Goal: Transaction & Acquisition: Purchase product/service

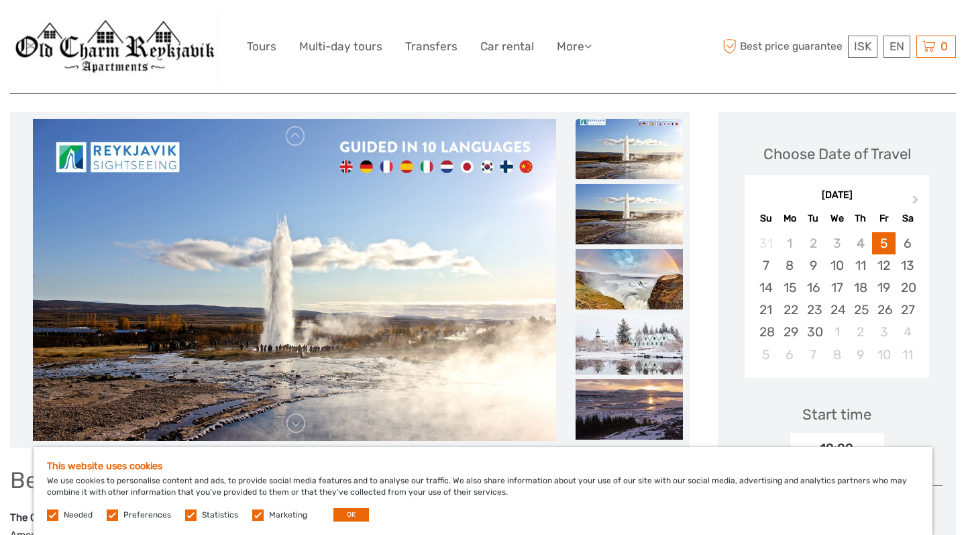
scroll to position [154, 0]
click at [916, 199] on span "Next Month" at bounding box center [916, 202] width 0 height 19
click at [774, 331] on div "26" at bounding box center [765, 332] width 23 height 22
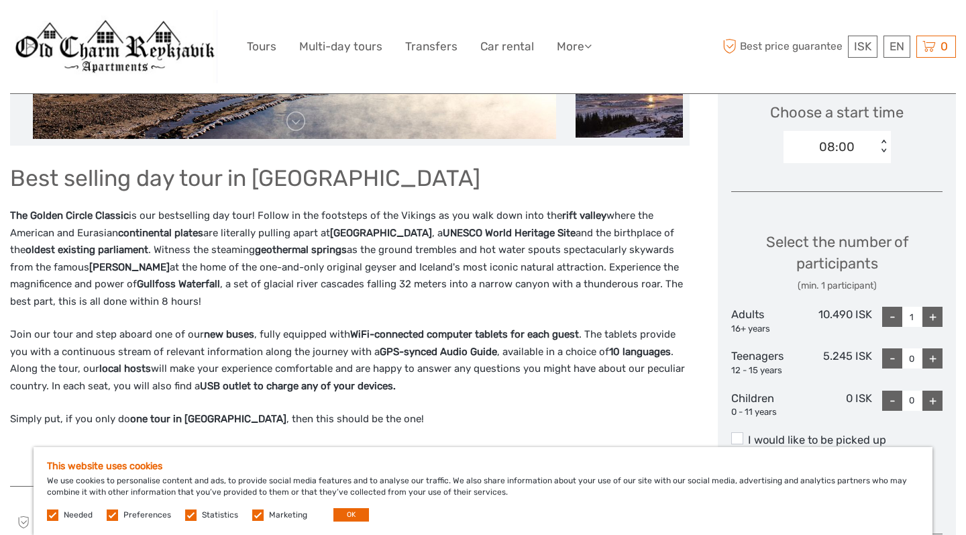
scroll to position [488, 0]
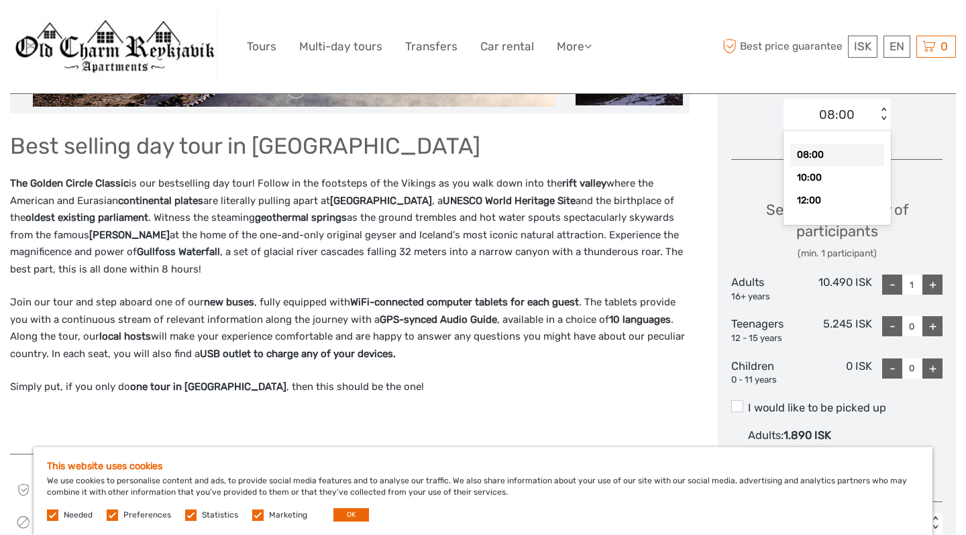
click at [856, 116] on div "08:00" at bounding box center [830, 115] width 93 height 20
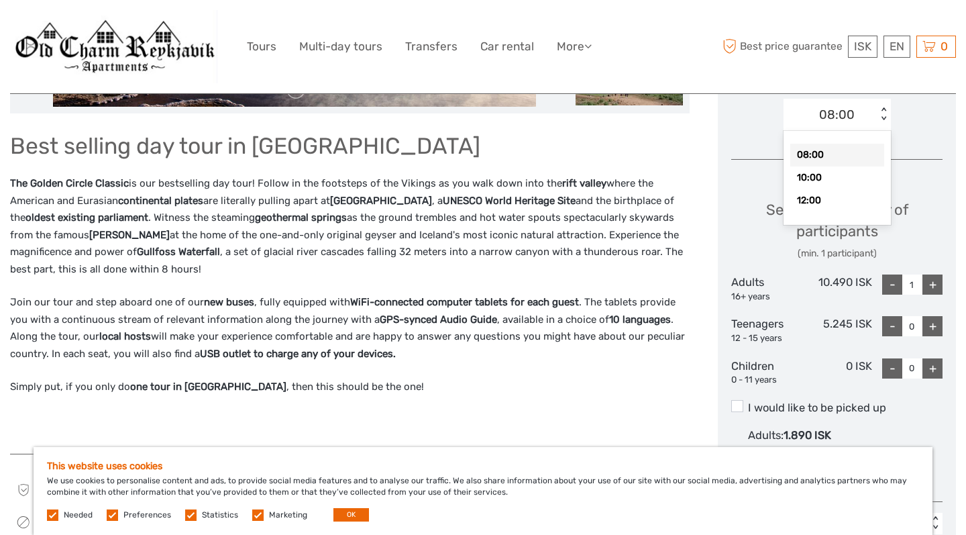
click at [686, 179] on p "The Golden Circle Classic is our bestselling day tour! Follow in the footsteps …" at bounding box center [350, 226] width 680 height 103
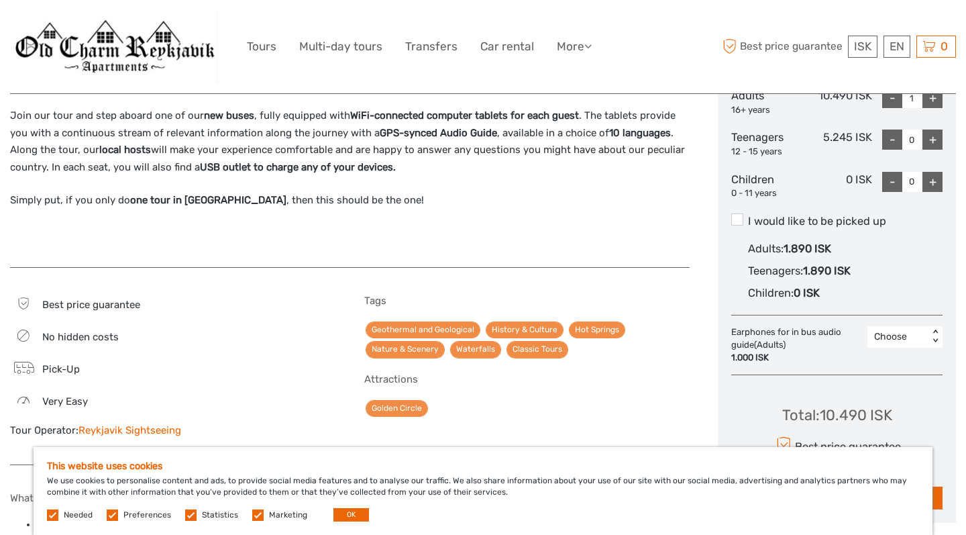
scroll to position [674, 0]
click at [739, 214] on span at bounding box center [737, 220] width 12 height 12
click at [748, 217] on input "I would like to be picked up" at bounding box center [748, 217] width 0 height 0
click at [737, 215] on span at bounding box center [737, 220] width 12 height 12
click at [748, 217] on input "I would like to be picked up" at bounding box center [748, 217] width 0 height 0
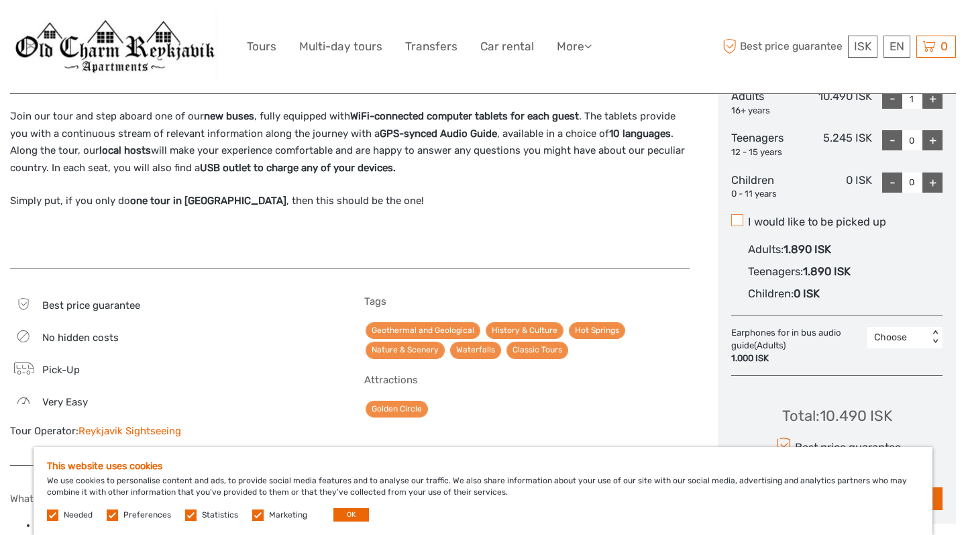
click at [737, 215] on span at bounding box center [737, 220] width 12 height 12
click at [748, 217] on input "I would like to be picked up" at bounding box center [748, 217] width 0 height 0
click at [737, 215] on span at bounding box center [737, 220] width 12 height 12
click at [748, 217] on input "I would like to be picked up" at bounding box center [748, 217] width 0 height 0
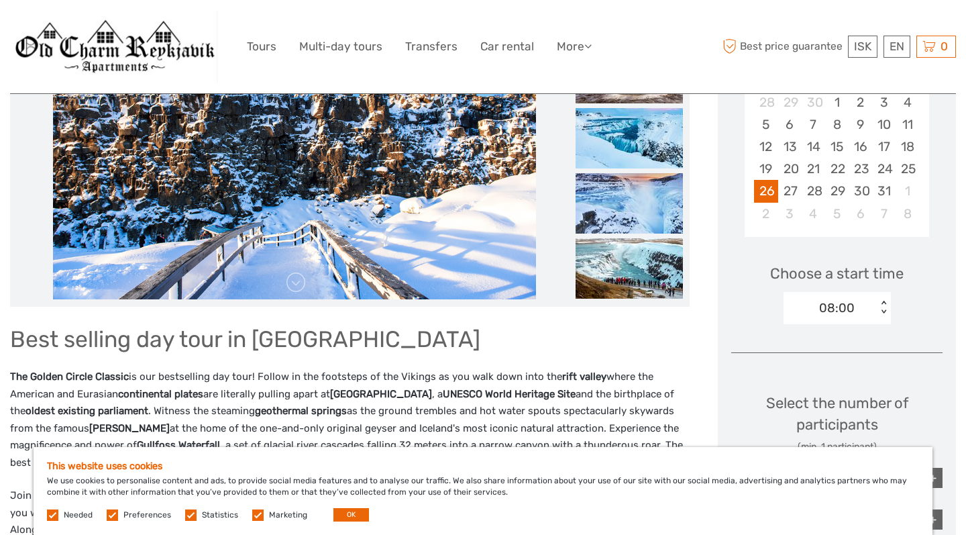
scroll to position [293, 0]
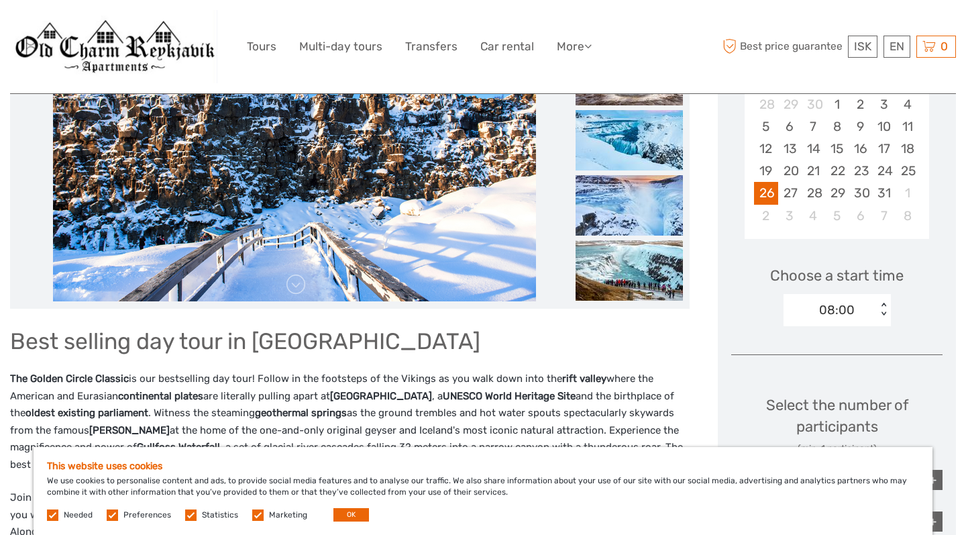
click at [829, 305] on div "08:00" at bounding box center [837, 309] width 36 height 17
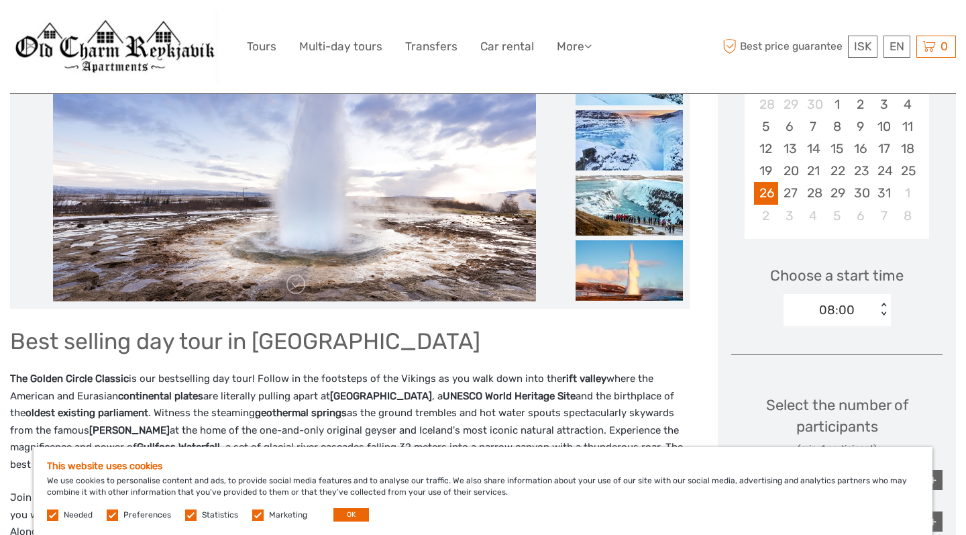
click at [749, 309] on div "Choose a start time 08:00 < >" at bounding box center [836, 290] width 211 height 86
click at [807, 305] on div "08:00" at bounding box center [830, 310] width 93 height 20
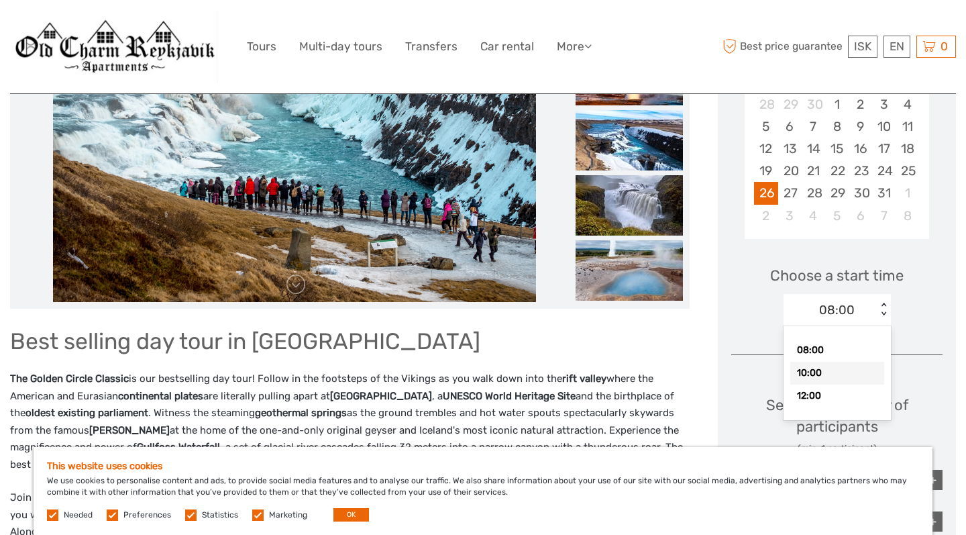
click at [807, 368] on div "10:00" at bounding box center [837, 373] width 94 height 23
click at [735, 324] on div "Choose a start time 10:00 < >" at bounding box center [836, 290] width 211 height 86
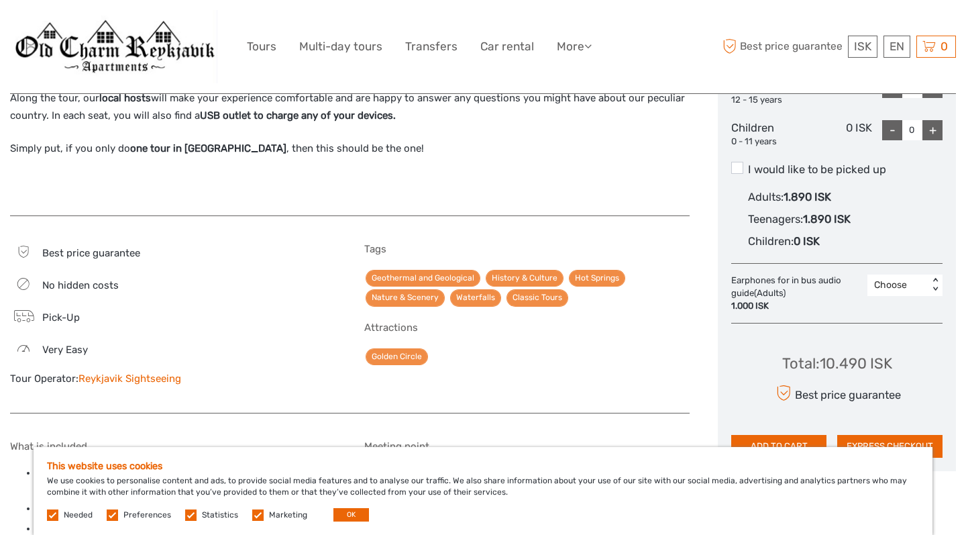
scroll to position [747, 0]
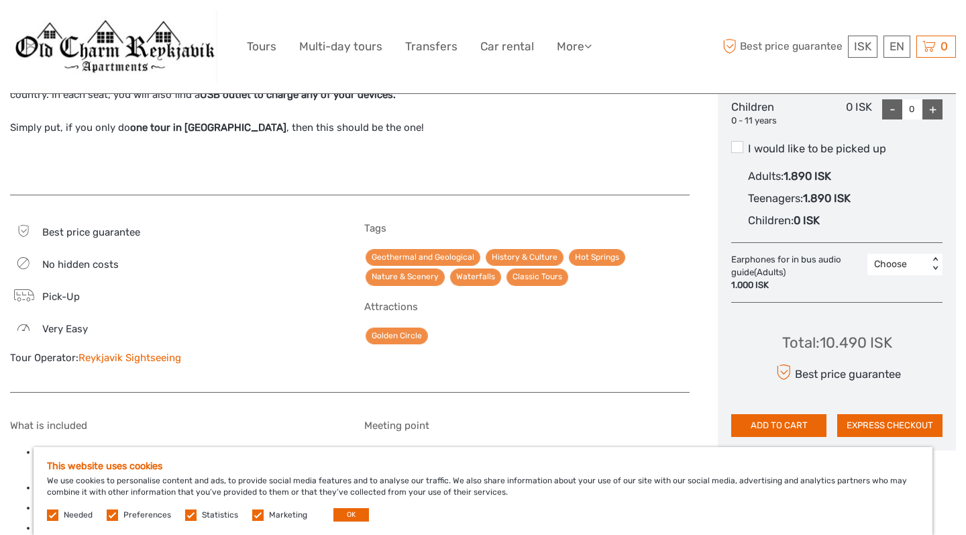
click at [894, 258] on div "Choose" at bounding box center [898, 264] width 48 height 13
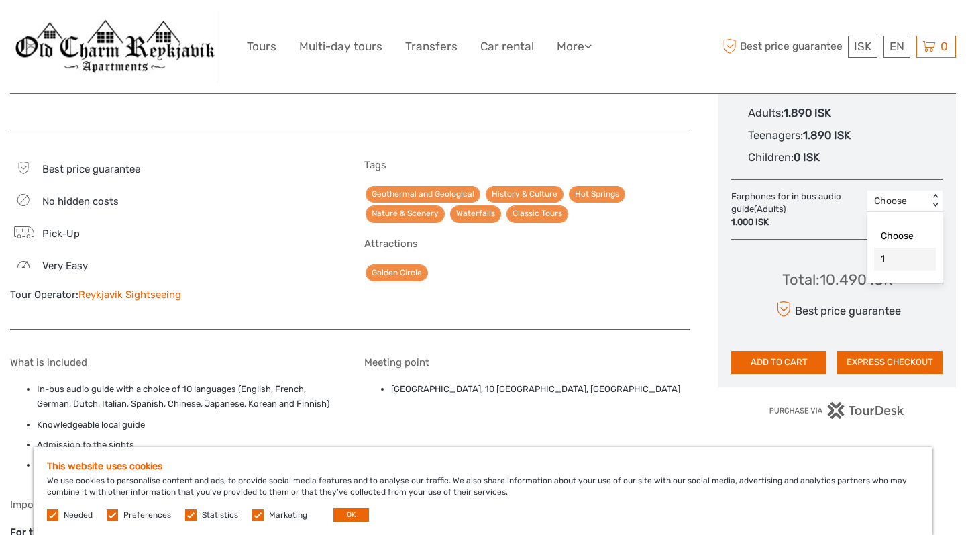
scroll to position [823, 0]
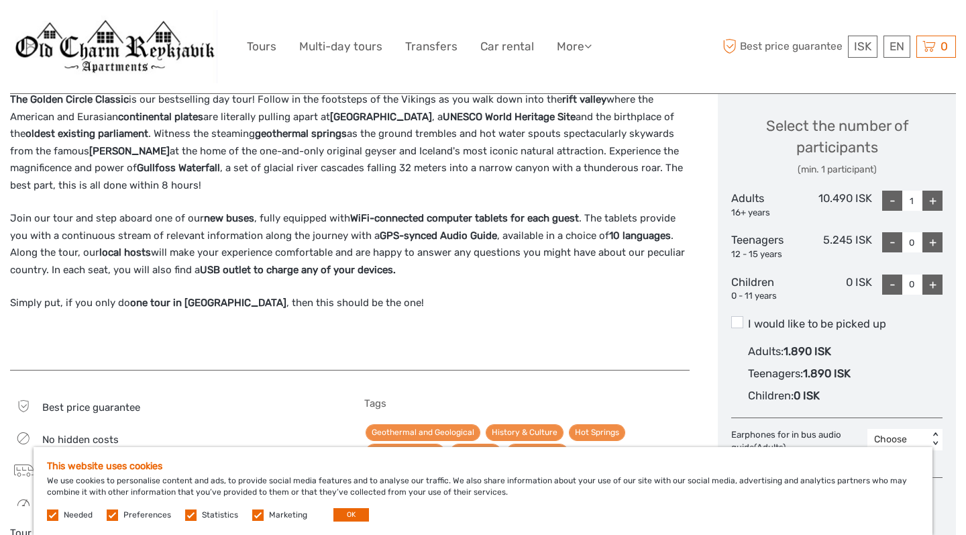
scroll to position [572, 0]
click at [933, 195] on div "+" at bounding box center [933, 201] width 20 height 20
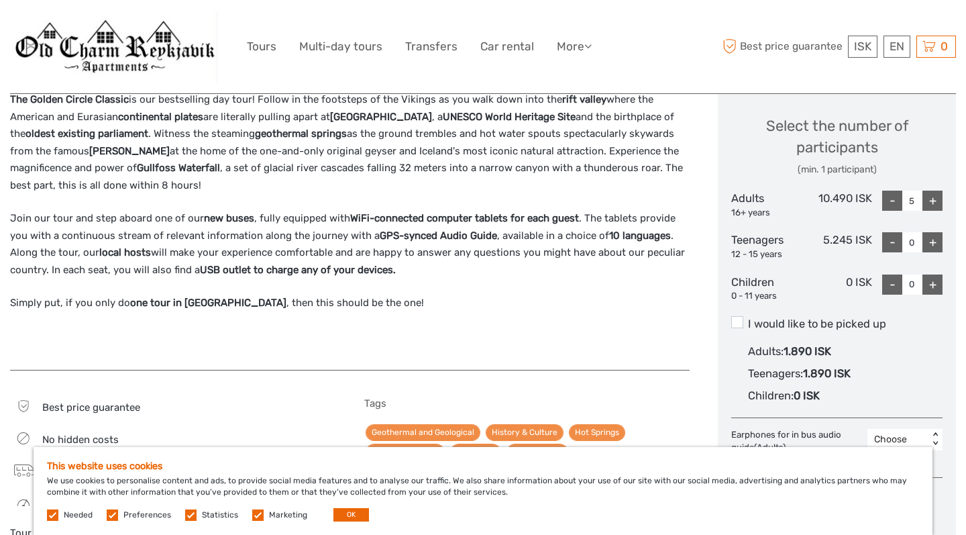
click at [933, 195] on div "+" at bounding box center [933, 201] width 20 height 20
type input "8"
click at [923, 354] on div "Adults : 1.890 ISK" at bounding box center [845, 351] width 195 height 22
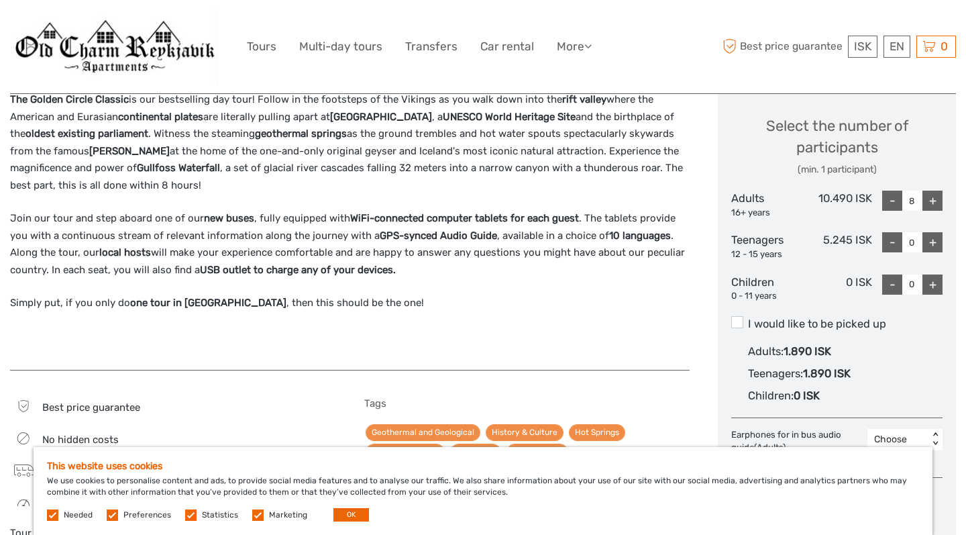
click at [748, 319] on input "I would like to be picked up" at bounding box center [748, 319] width 0 height 0
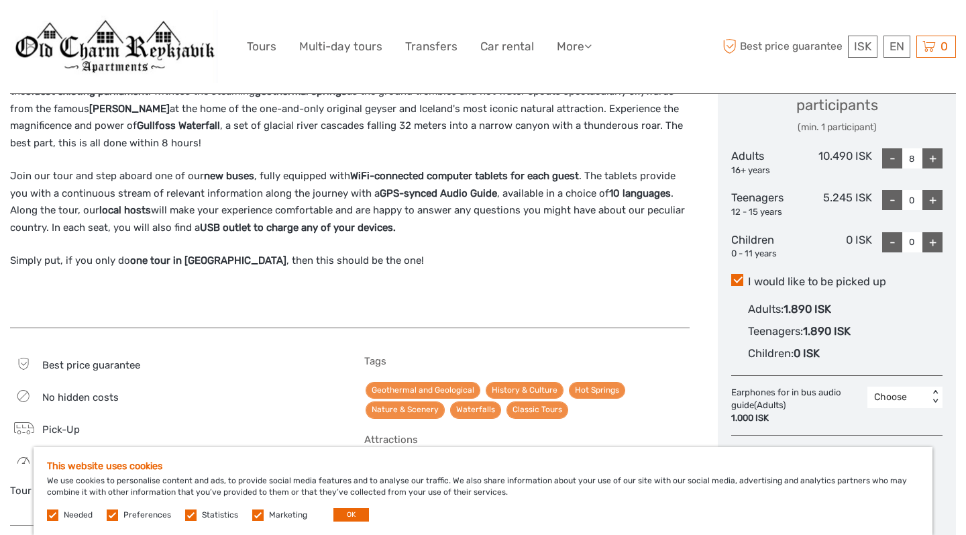
scroll to position [624, 0]
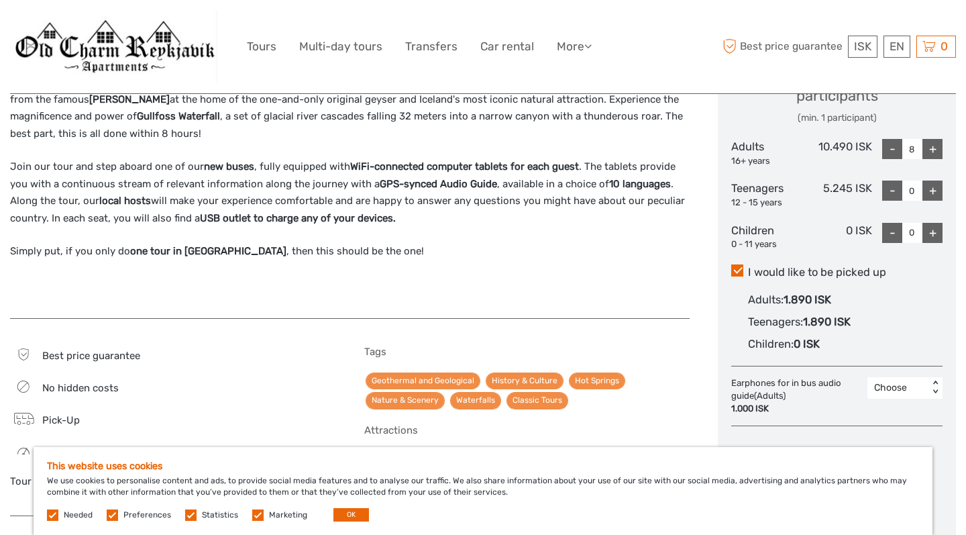
click at [744, 264] on label "I would like to be picked up" at bounding box center [836, 272] width 211 height 16
click at [748, 267] on input "I would like to be picked up" at bounding box center [748, 267] width 0 height 0
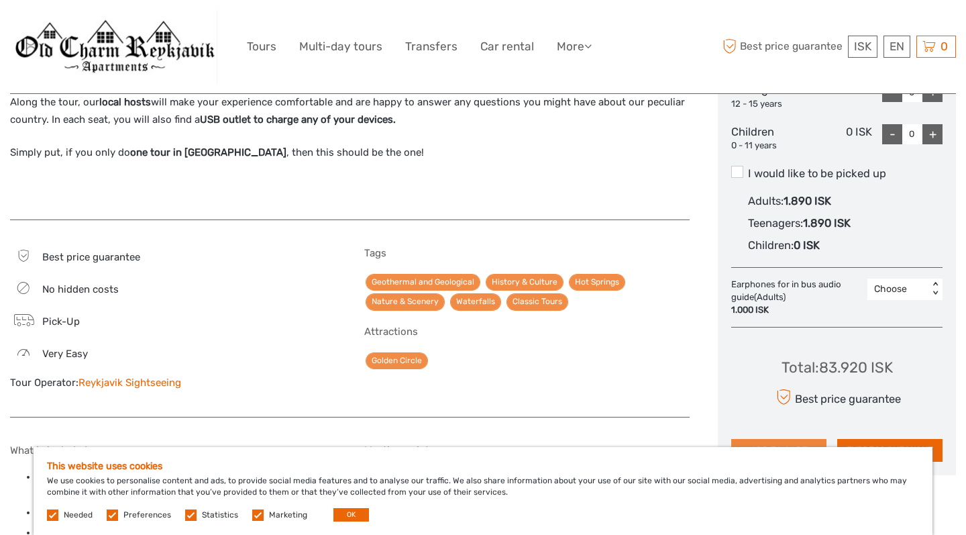
scroll to position [721, 0]
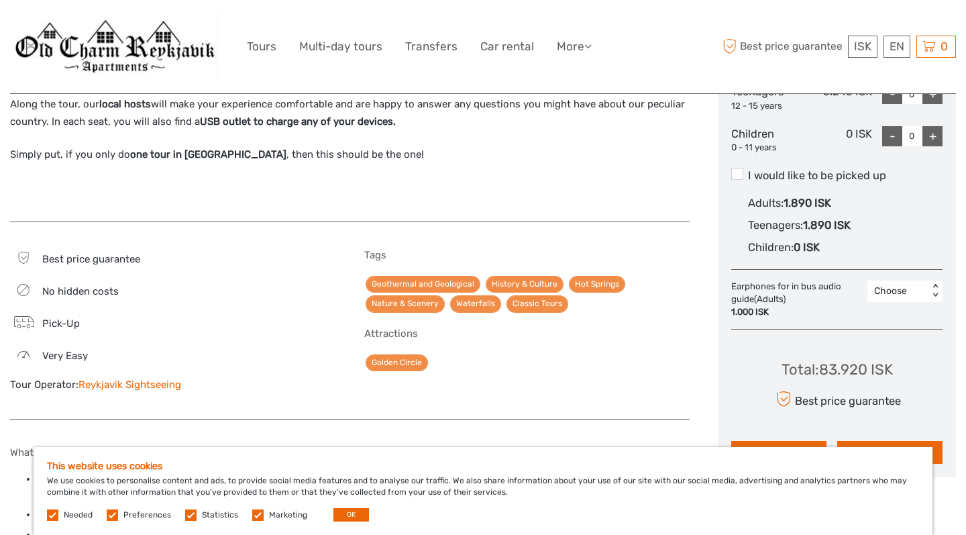
click at [909, 284] on div "Choose" at bounding box center [898, 290] width 48 height 13
click at [900, 360] on div "2" at bounding box center [905, 371] width 62 height 23
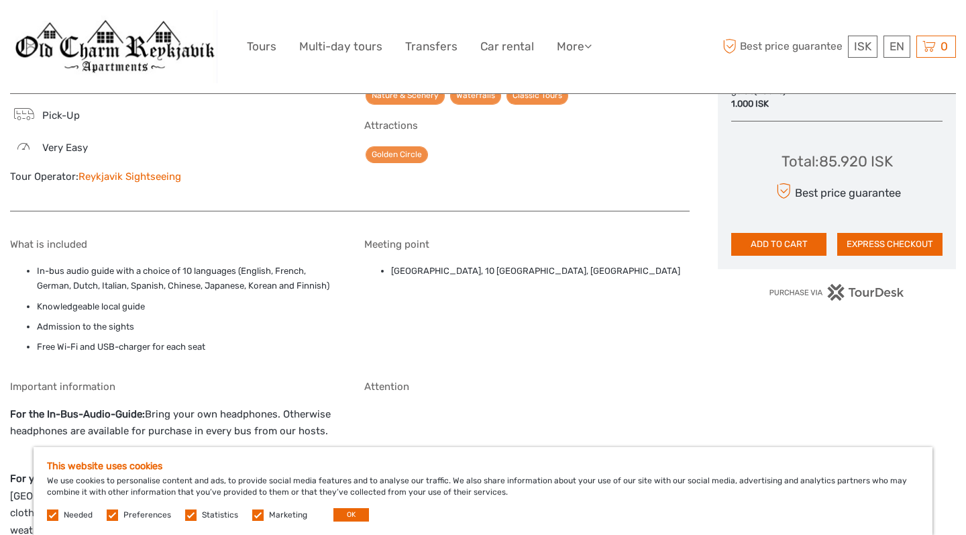
scroll to position [929, 0]
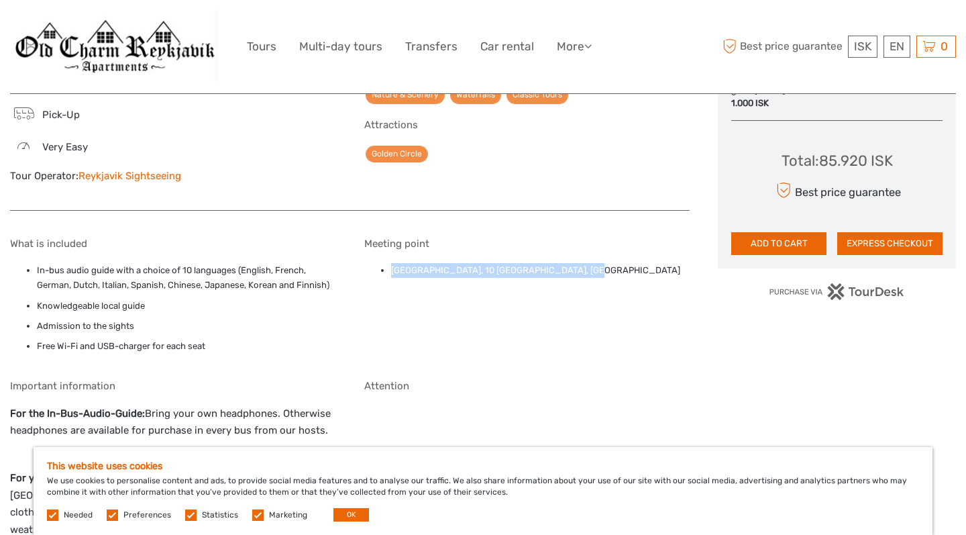
drag, startPoint x: 392, startPoint y: 260, endPoint x: 579, endPoint y: 260, distance: 187.2
click at [579, 263] on li "Reykjavik Terminal, 10 Skógarhlíð, Reykjavík" at bounding box center [540, 270] width 299 height 15
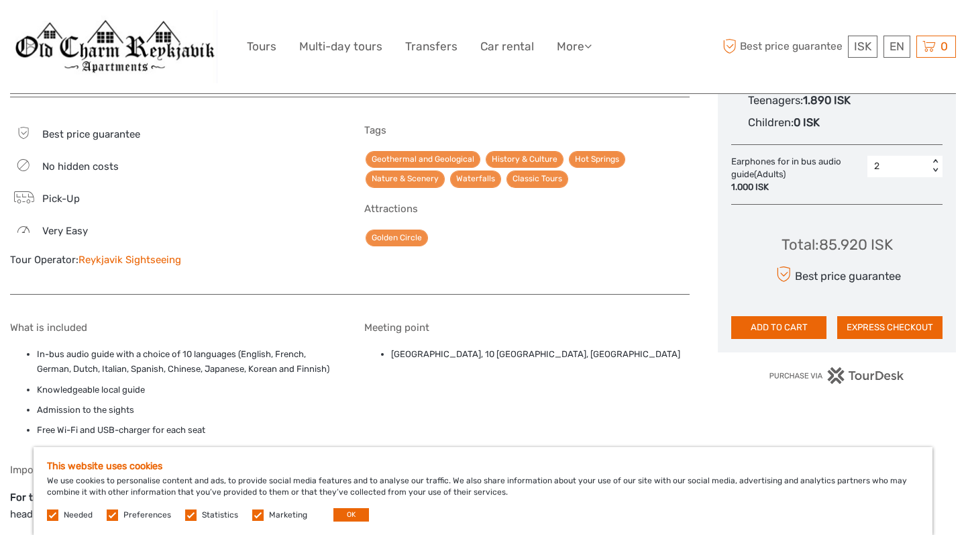
scroll to position [842, 0]
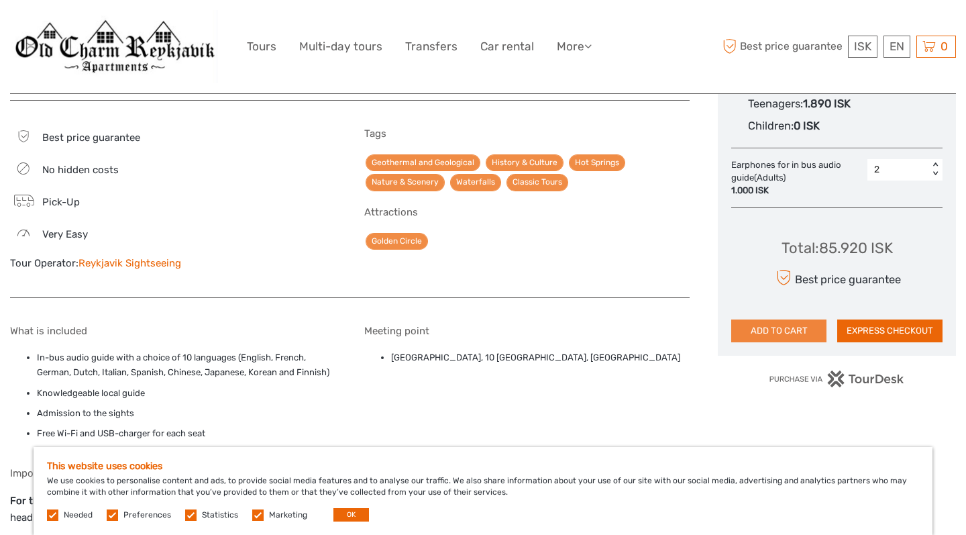
click at [760, 319] on button "ADD TO CART" at bounding box center [778, 330] width 95 height 23
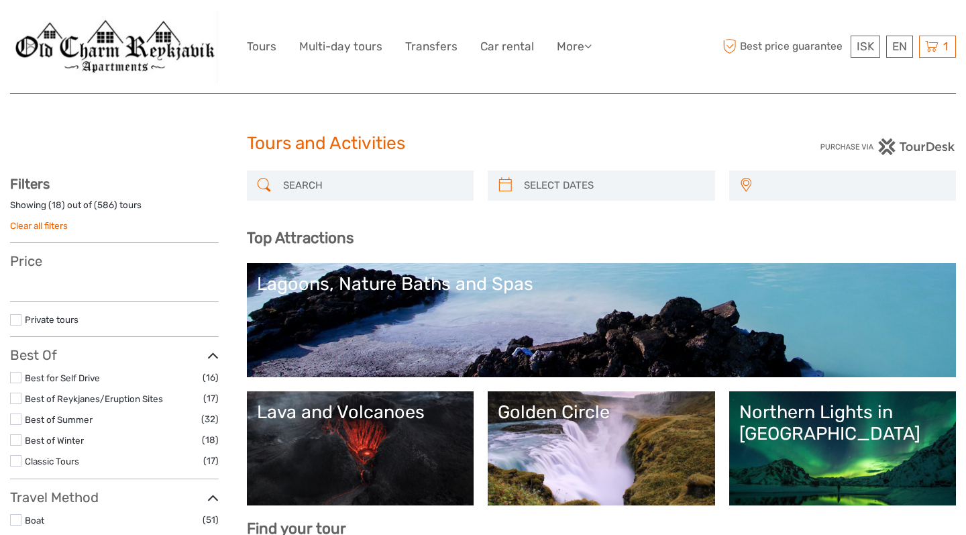
select select
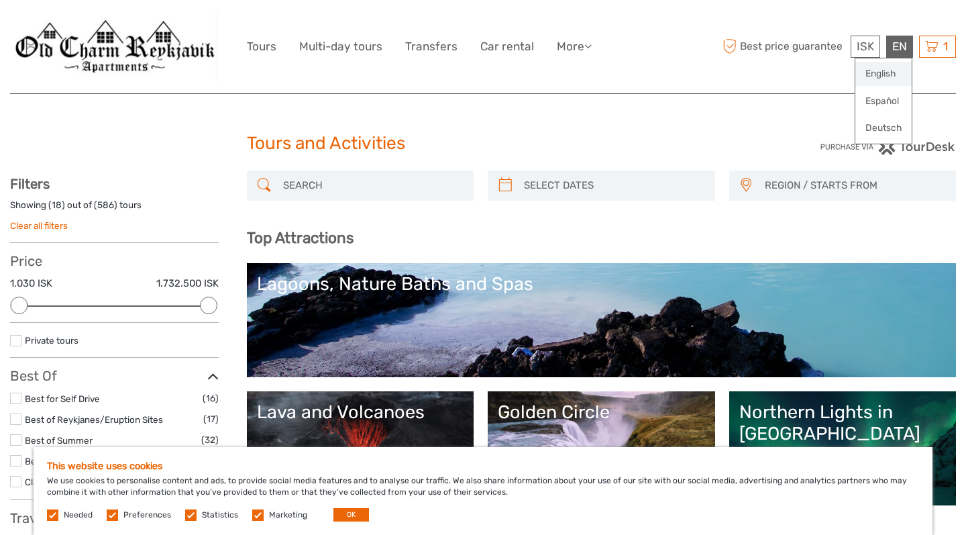
click at [894, 71] on link "English" at bounding box center [884, 74] width 56 height 24
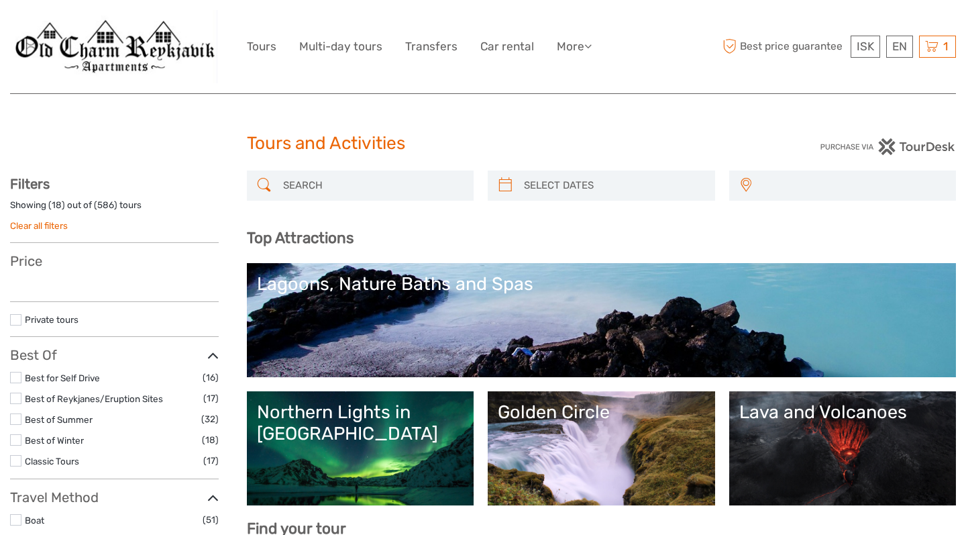
select select
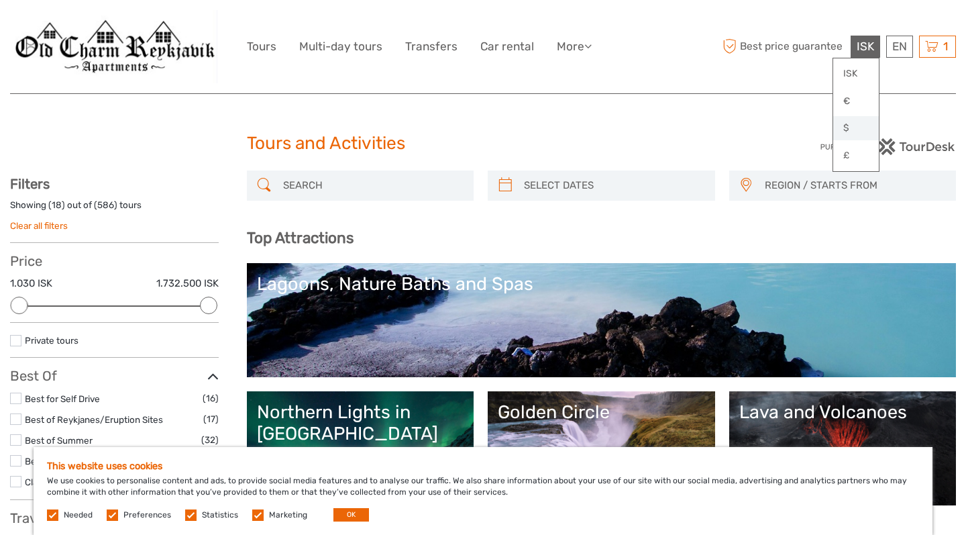
click at [857, 129] on link "$" at bounding box center [856, 128] width 46 height 24
click at [938, 46] on icon at bounding box center [931, 46] width 13 height 17
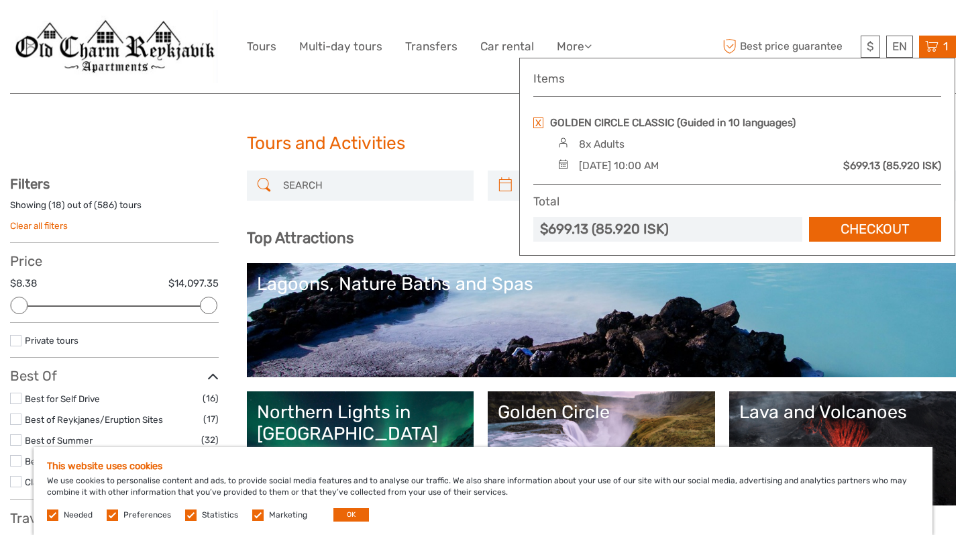
click at [930, 76] on h4 "Items" at bounding box center [737, 79] width 408 height 14
click at [890, 221] on link "Checkout" at bounding box center [875, 229] width 132 height 25
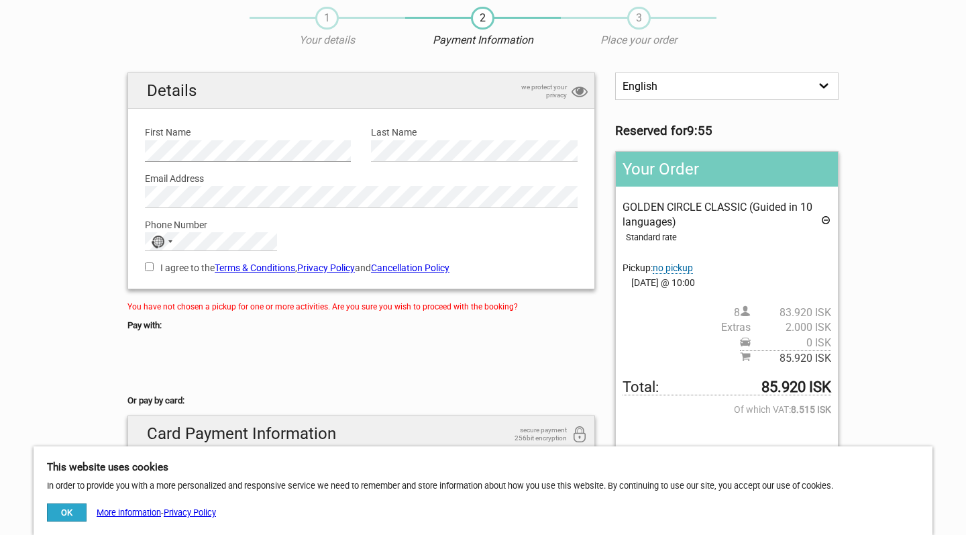
scroll to position [47, 0]
click at [86, 310] on section "1 Your details 2 Payment Information 3 Place your order English Español Deutsch…" at bounding box center [483, 339] width 966 height 692
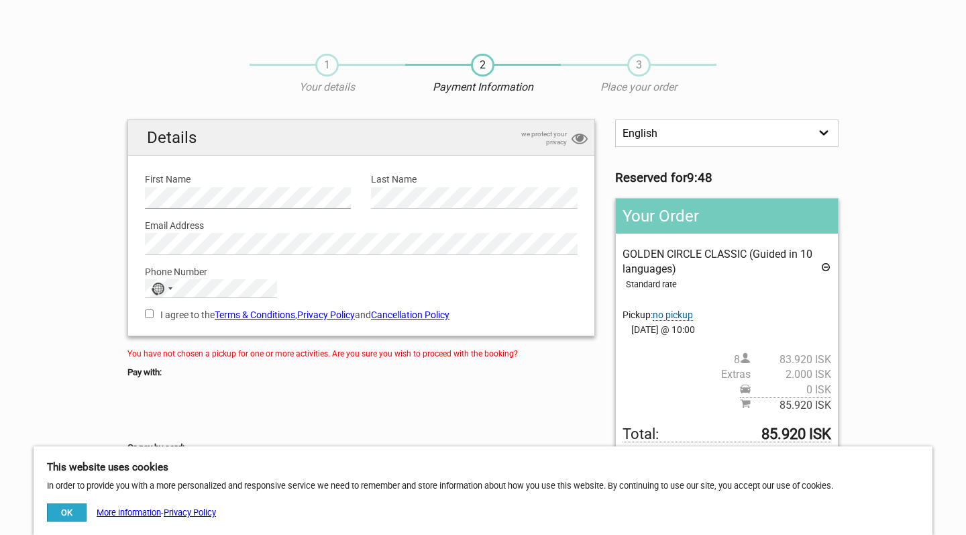
scroll to position [0, 0]
click at [148, 310] on input "I agree to the Terms & Conditions , Privacy Policy and Cancellation Policy" at bounding box center [149, 313] width 9 height 9
checkbox input "true"
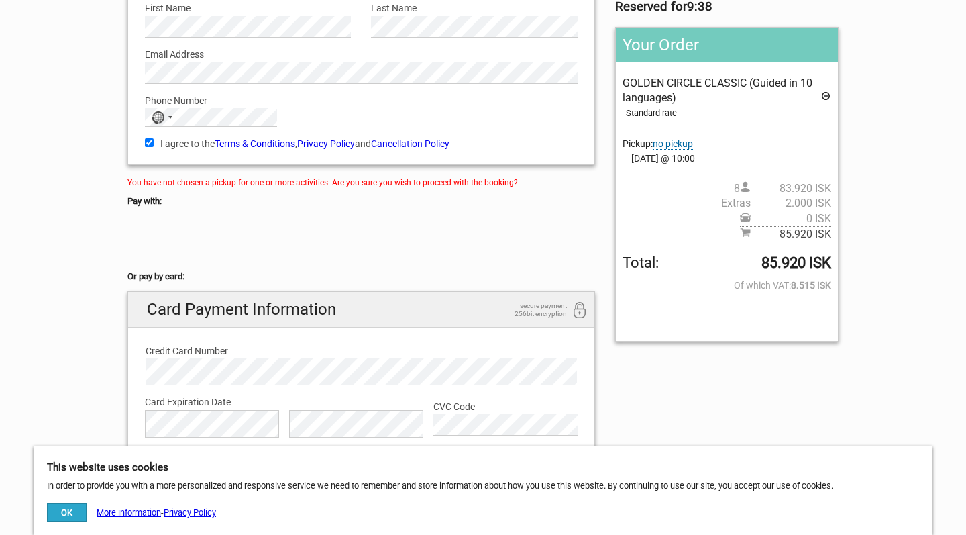
scroll to position [259, 0]
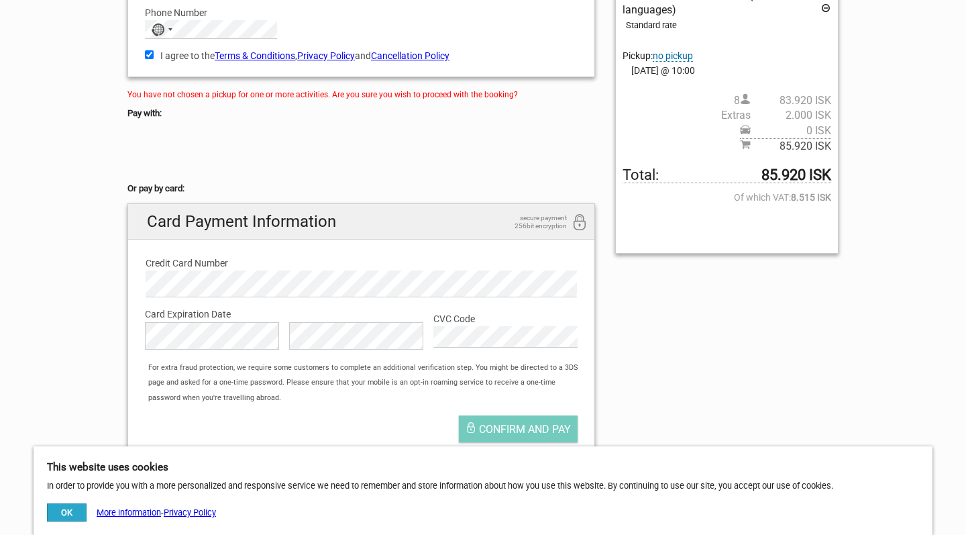
click at [307, 152] on div at bounding box center [361, 151] width 468 height 54
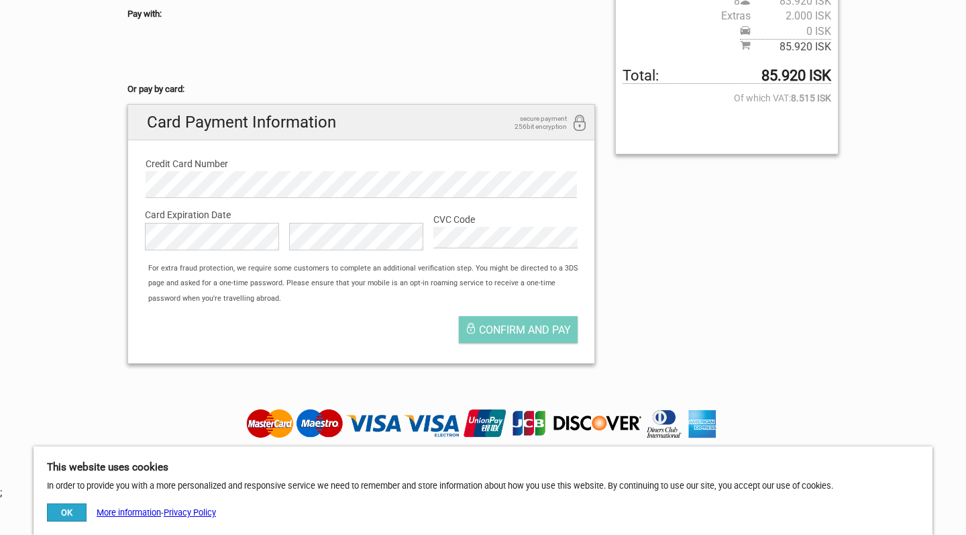
scroll to position [358, 0]
click at [34, 153] on section "1 Your details 2 Payment Information 3 Place your order English Español Deutsch…" at bounding box center [483, 29] width 966 height 692
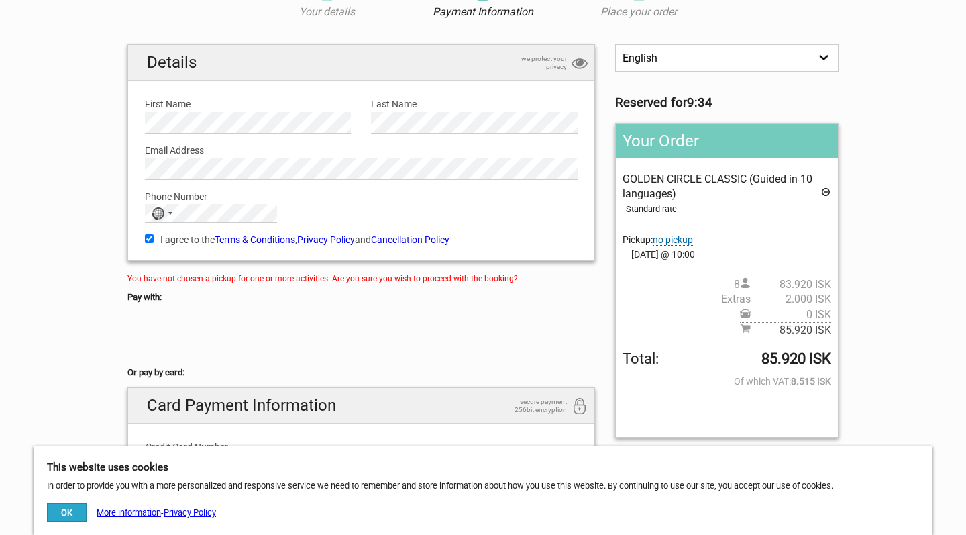
scroll to position [72, 0]
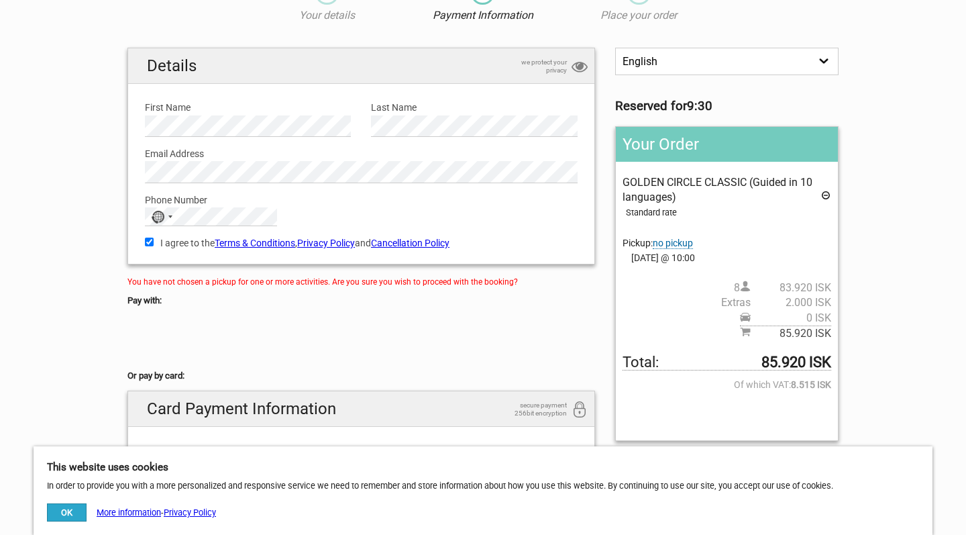
click at [109, 180] on div "1 Your details 2 Payment Information 3 Place your order English Español Deutsch…" at bounding box center [483, 314] width 752 height 692
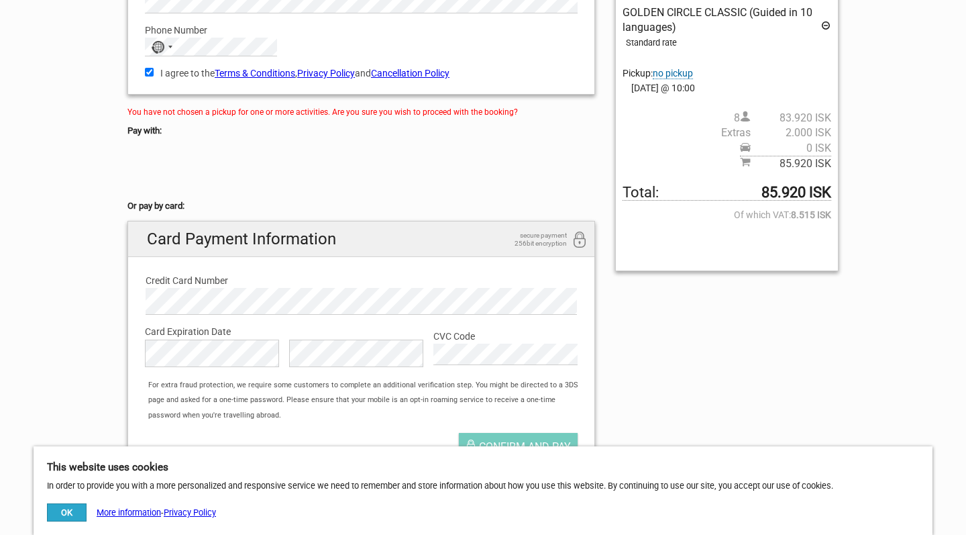
scroll to position [352, 0]
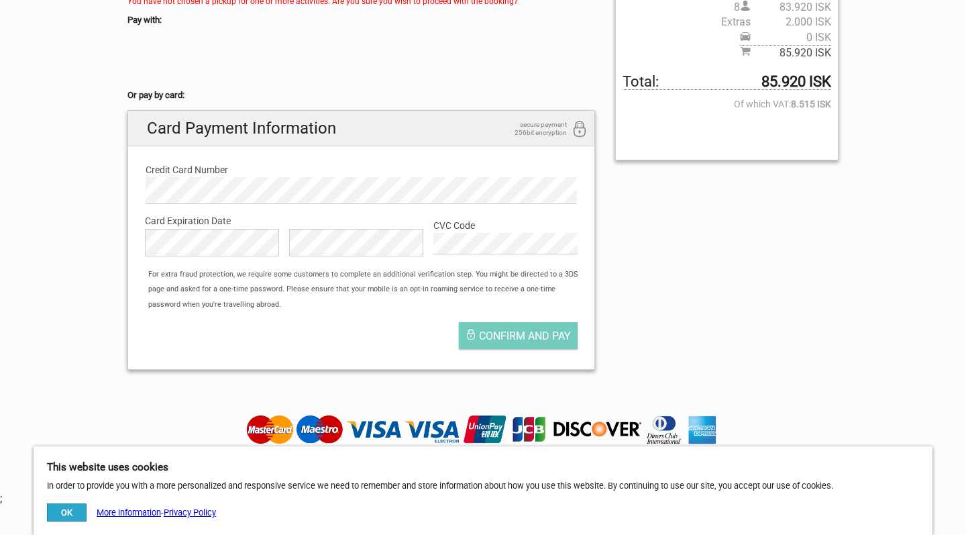
click at [403, 329] on div "Confirm and pay" at bounding box center [361, 338] width 453 height 47
click at [502, 330] on span "Confirm and pay" at bounding box center [525, 335] width 92 height 13
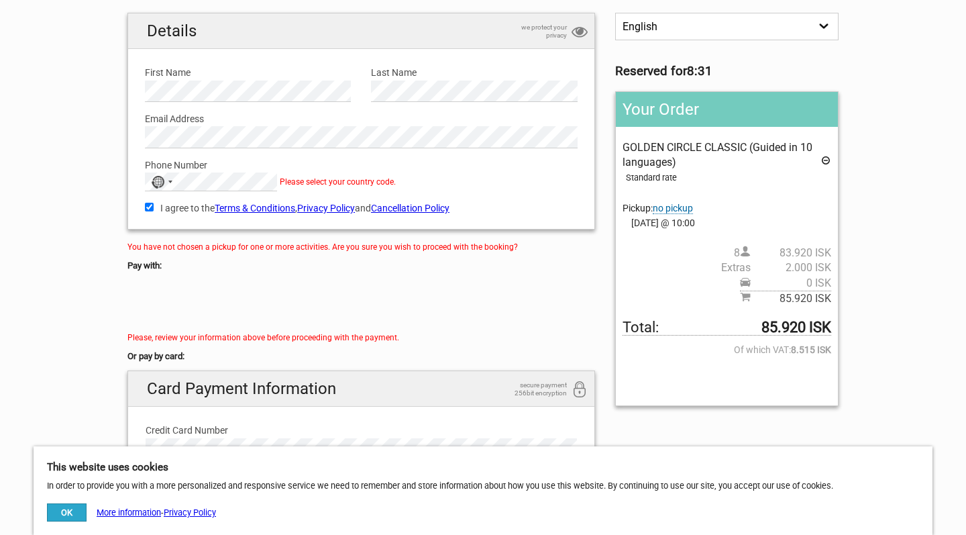
scroll to position [104, 0]
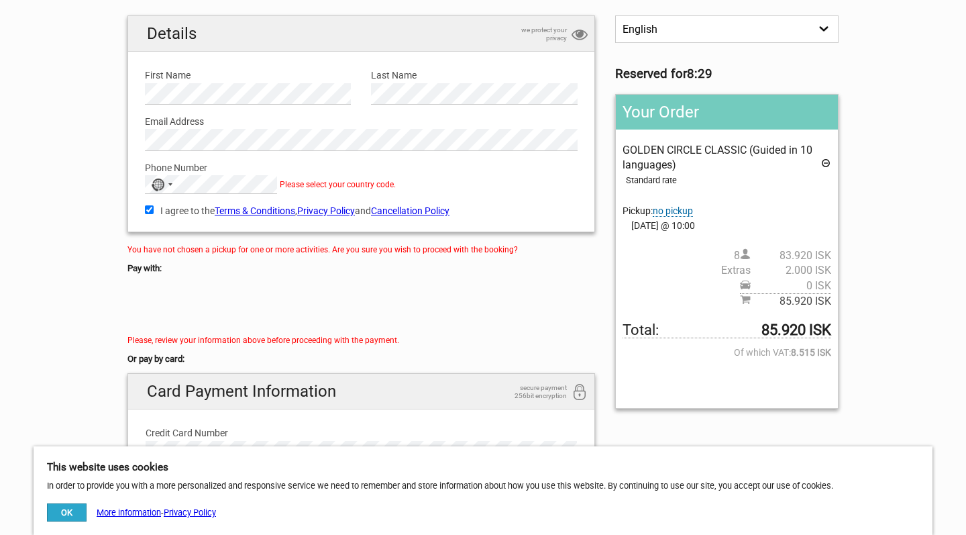
click at [217, 172] on label "Phone Number" at bounding box center [361, 167] width 433 height 15
click at [156, 178] on div "No country selected" at bounding box center [157, 184] width 13 height 13
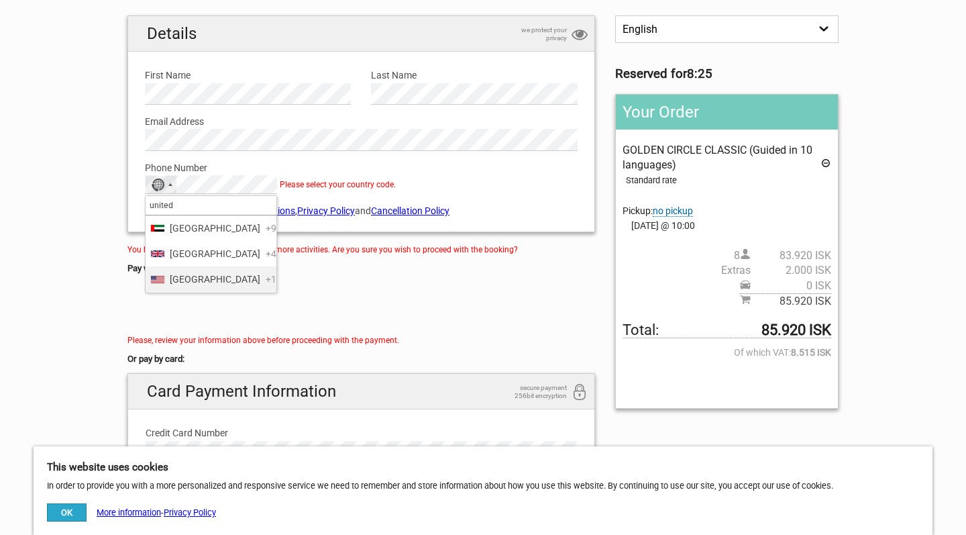
type input "united"
click at [266, 287] on span "+1" at bounding box center [271, 279] width 11 height 15
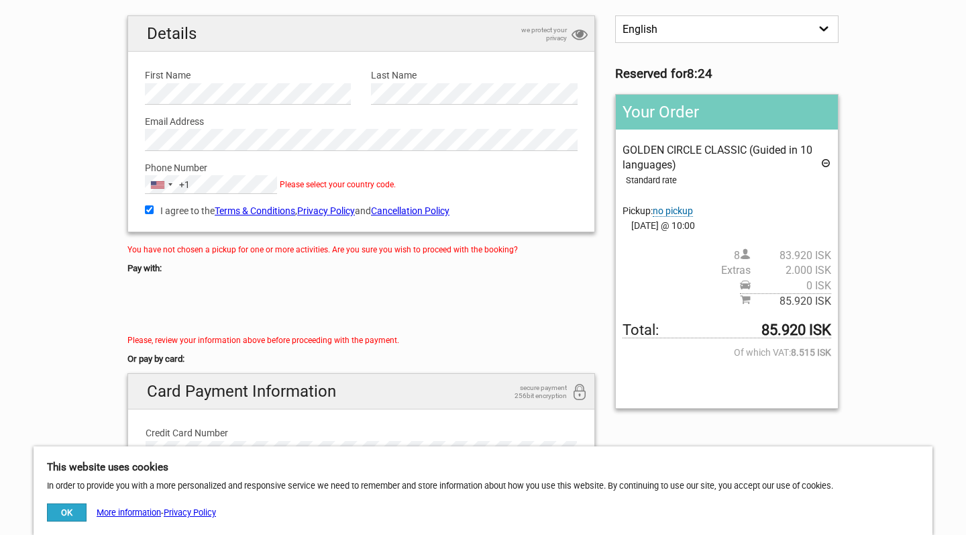
click at [60, 249] on section "1 Your details 2 Payment Information 3 Place your order English Español Deutsch…" at bounding box center [483, 299] width 966 height 726
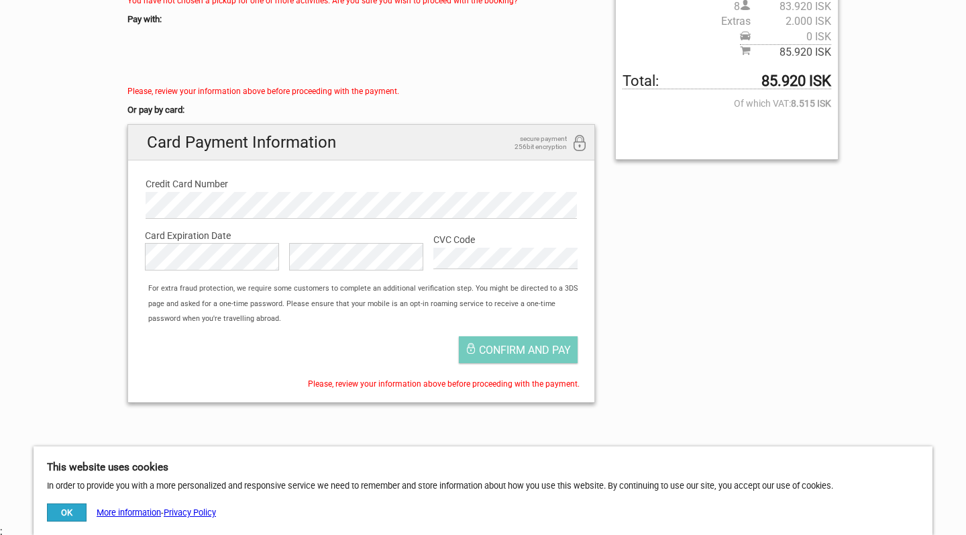
scroll to position [356, 0]
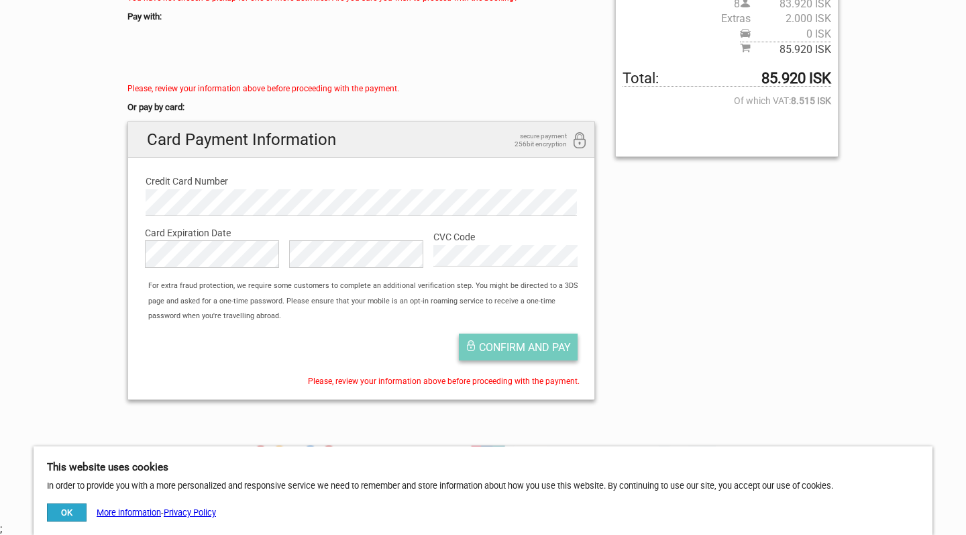
click at [511, 342] on span "Confirm and pay" at bounding box center [525, 347] width 92 height 13
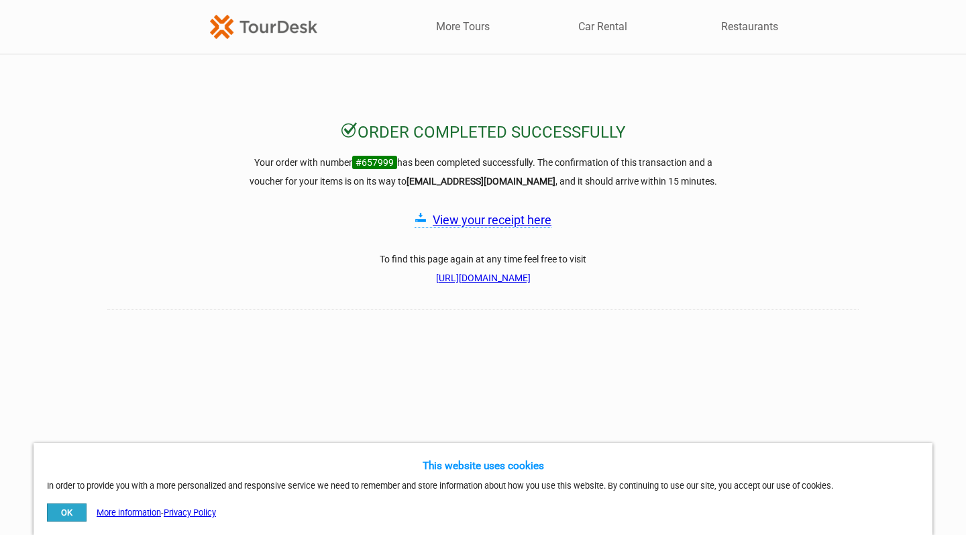
click at [531, 223] on link "View your receipt here" at bounding box center [492, 220] width 119 height 14
